Goal: Information Seeking & Learning: Learn about a topic

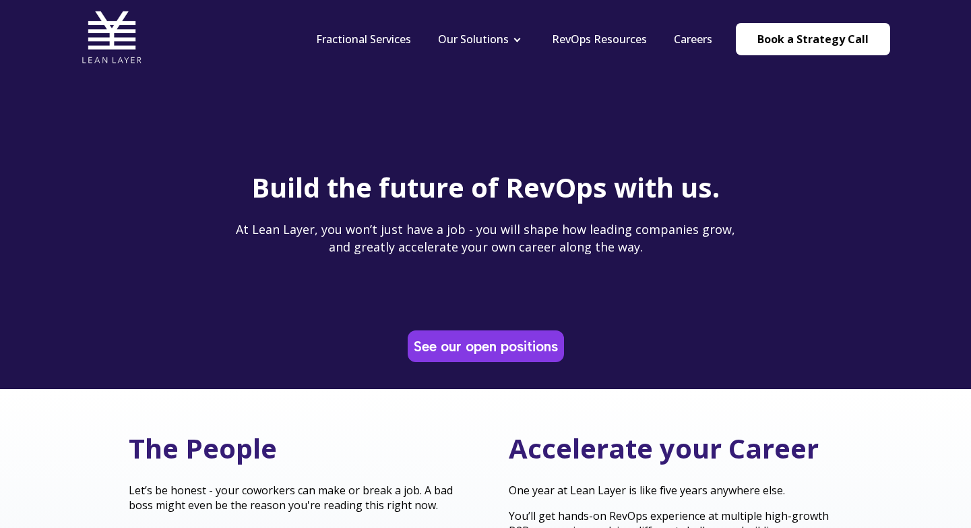
click at [459, 330] on div "See our open positions" at bounding box center [486, 346] width 156 height 32
click at [456, 342] on link "See our open positions" at bounding box center [485, 346] width 151 height 26
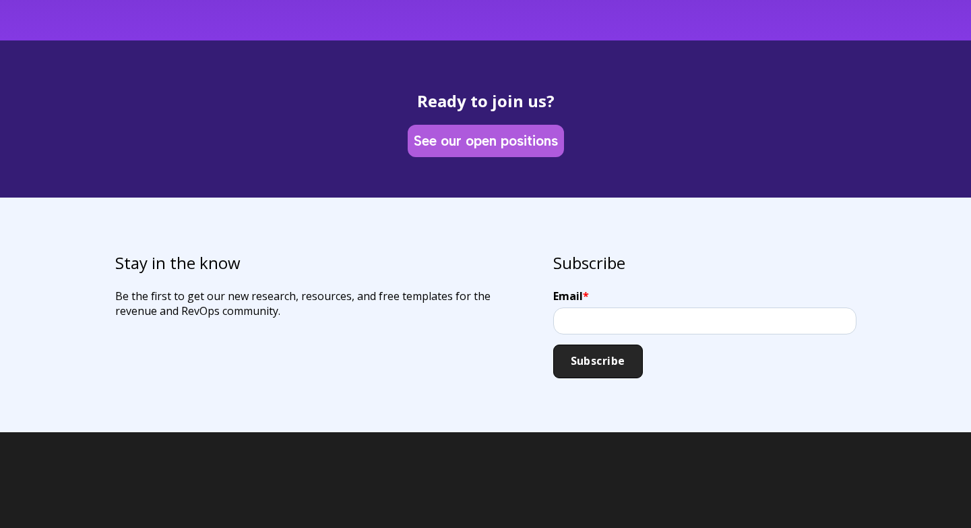
scroll to position [3806, 0]
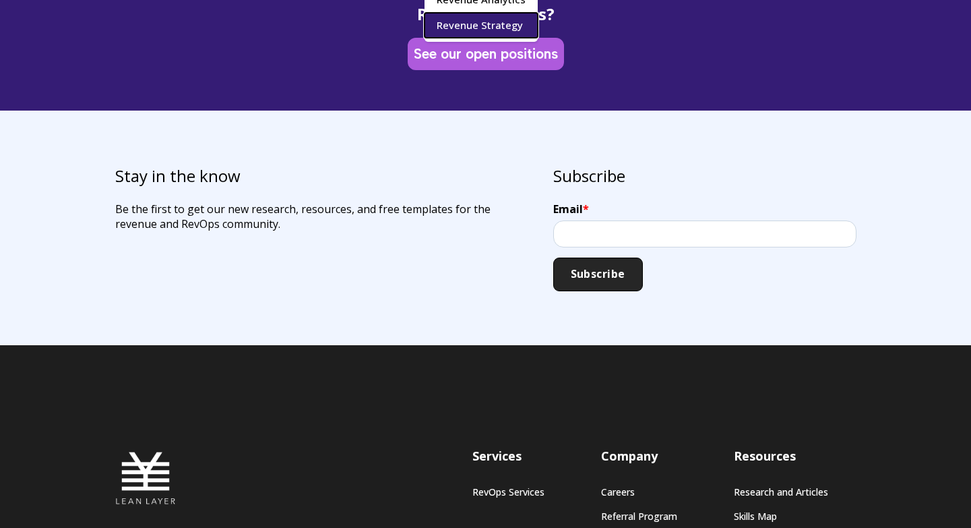
click at [500, 25] on link "Revenue Strategy" at bounding box center [480, 25] width 113 height 25
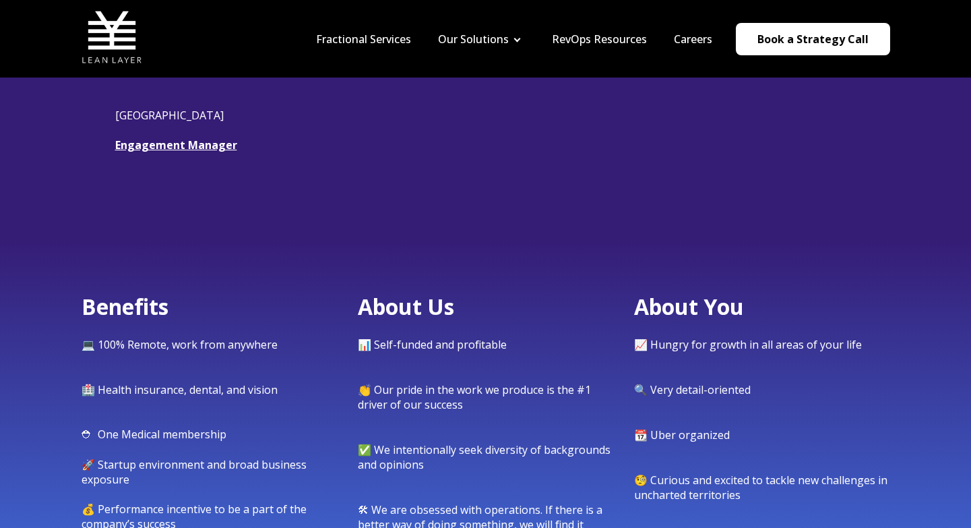
scroll to position [439, 0]
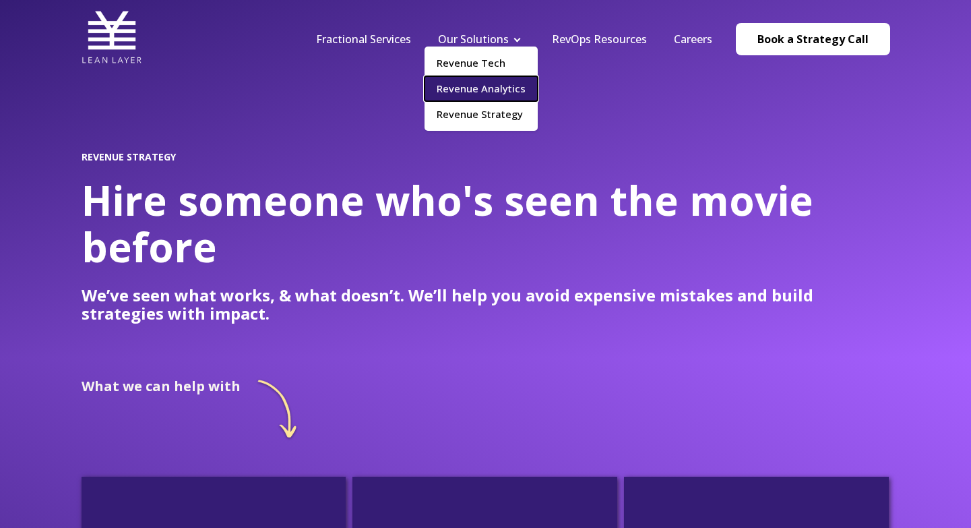
click at [463, 96] on link "Revenue Analytics" at bounding box center [480, 88] width 113 height 25
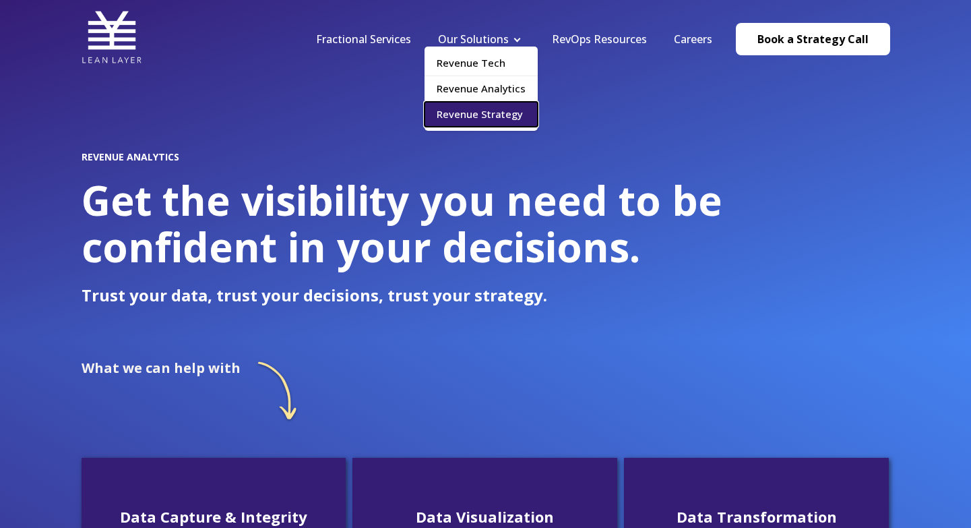
click at [474, 114] on link "Revenue Strategy" at bounding box center [480, 114] width 113 height 25
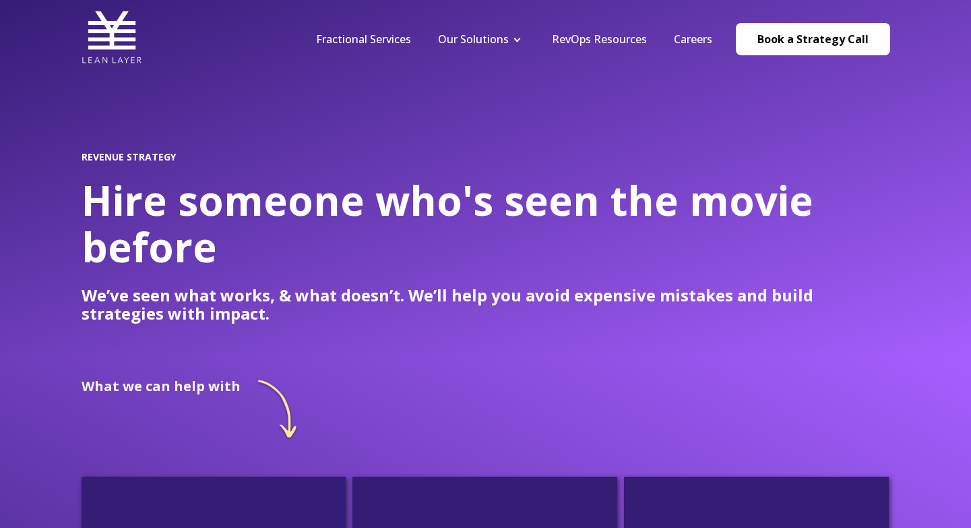
click at [380, 46] on nav "Fractional Services Our Solutions Revenue Tech Revenue Analytics Revenue Strate…" at bounding box center [595, 39] width 587 height 64
click at [389, 40] on link "Fractional Services" at bounding box center [363, 39] width 95 height 15
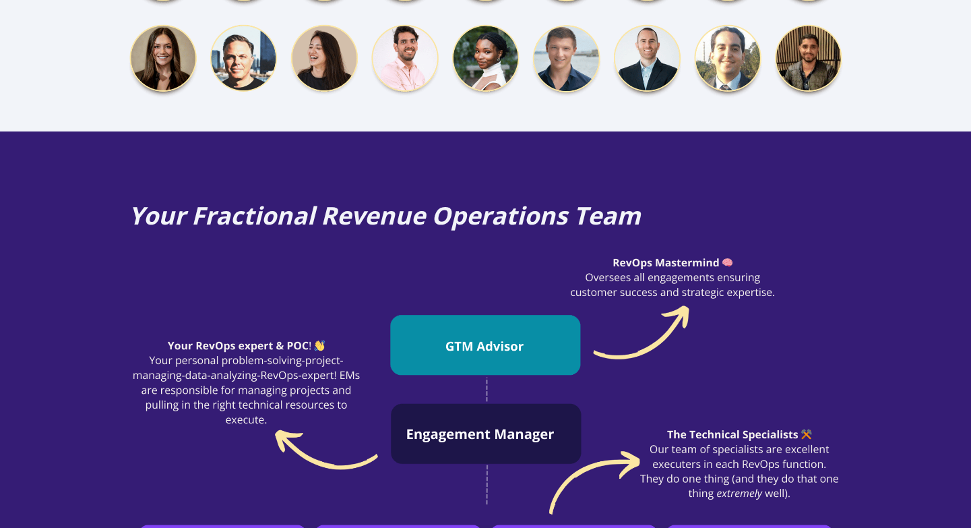
scroll to position [899, 0]
